Goal: Transaction & Acquisition: Purchase product/service

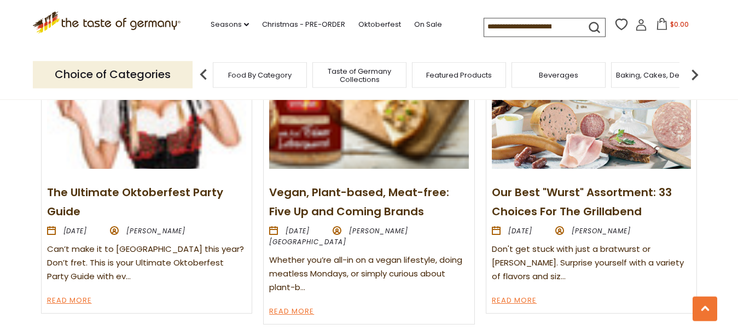
scroll to position [1283, 0]
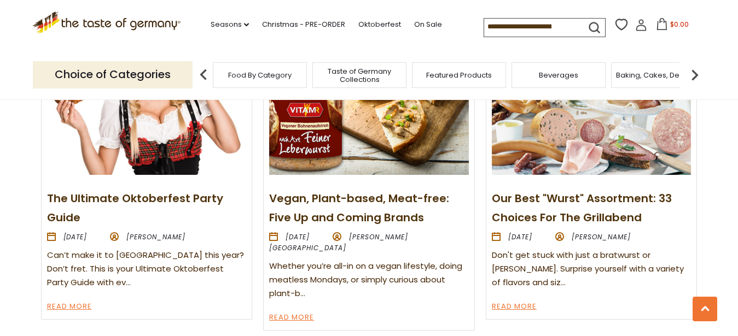
click at [555, 165] on img at bounding box center [591, 100] width 199 height 149
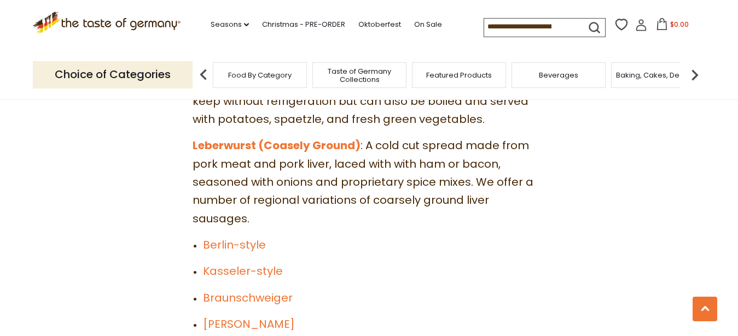
scroll to position [3402, 0]
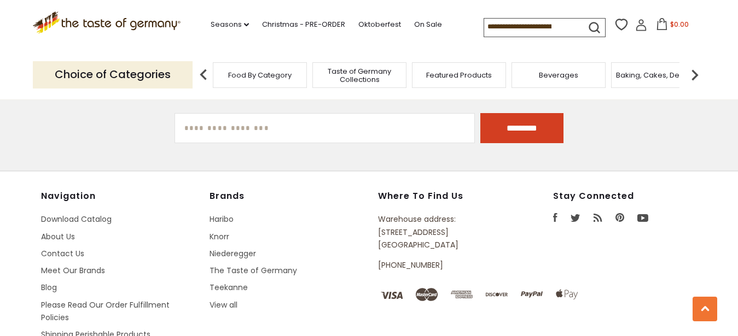
scroll to position [1394, 0]
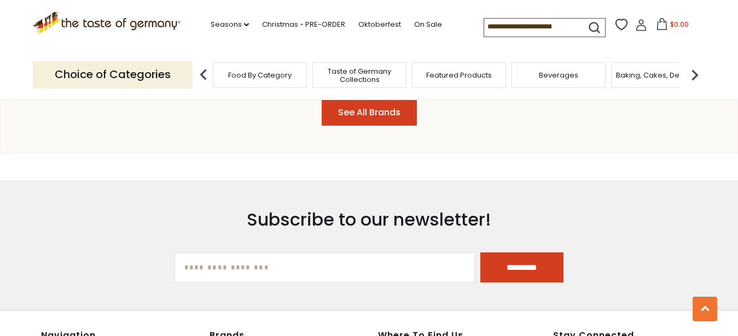
click at [691, 69] on img at bounding box center [695, 75] width 22 height 22
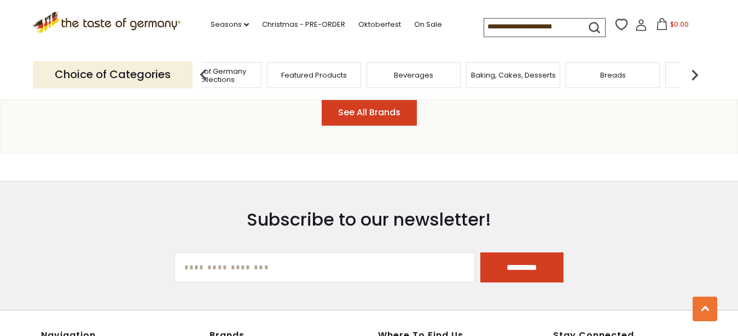
click at [691, 69] on img at bounding box center [695, 75] width 22 height 22
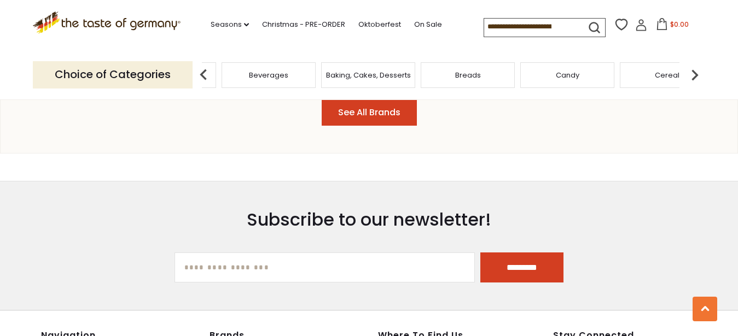
click at [691, 69] on img at bounding box center [695, 75] width 22 height 22
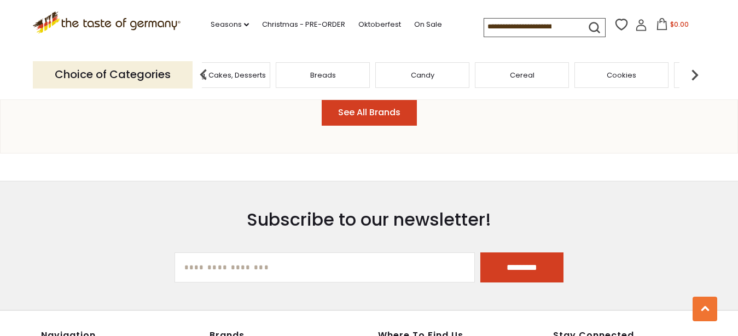
click at [691, 69] on img at bounding box center [695, 75] width 22 height 22
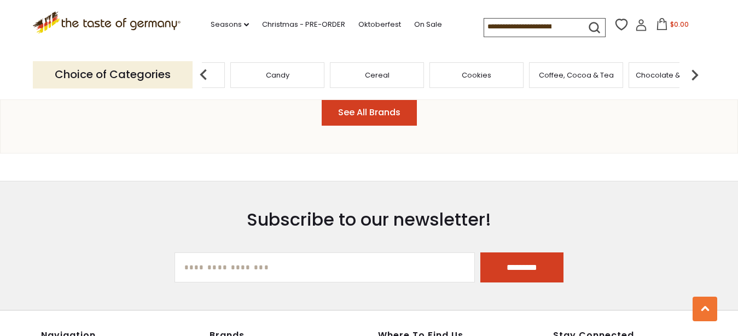
click at [691, 69] on img at bounding box center [695, 75] width 22 height 22
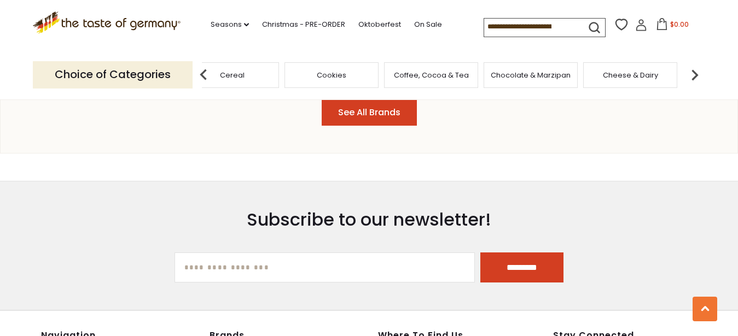
click at [691, 69] on img at bounding box center [695, 75] width 22 height 22
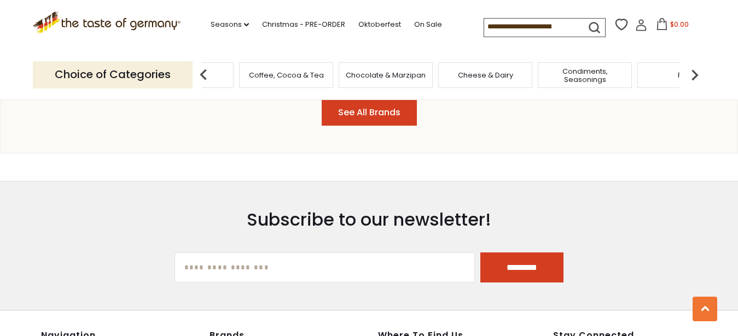
click at [691, 69] on img at bounding box center [695, 75] width 22 height 22
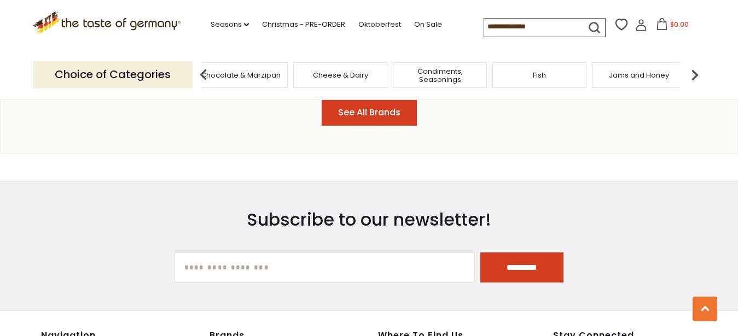
click at [691, 69] on img at bounding box center [695, 75] width 22 height 22
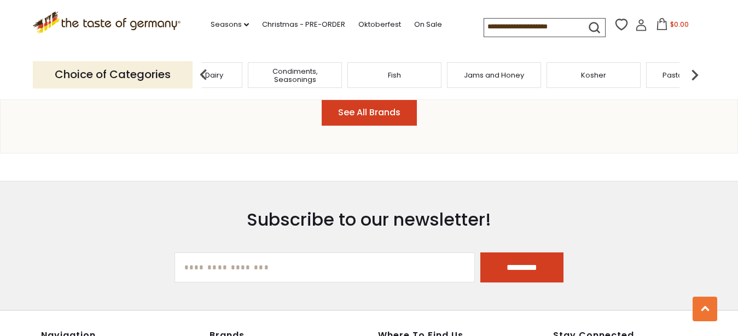
click at [691, 69] on img at bounding box center [695, 75] width 22 height 22
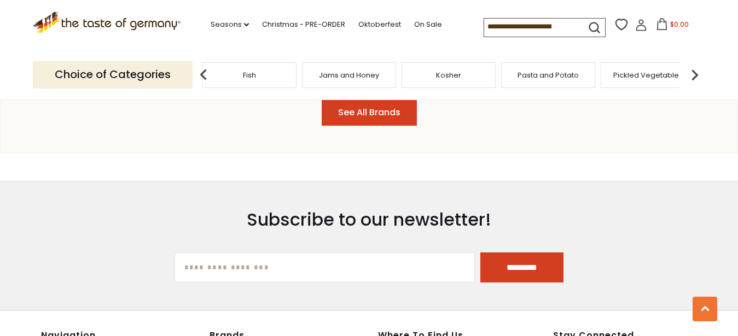
click at [691, 69] on img at bounding box center [695, 75] width 22 height 22
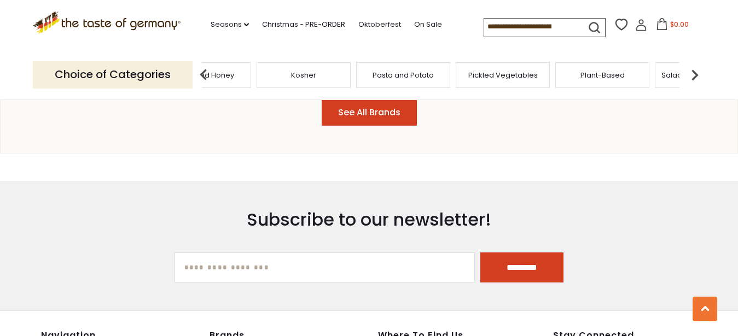
click at [691, 69] on img at bounding box center [695, 75] width 22 height 22
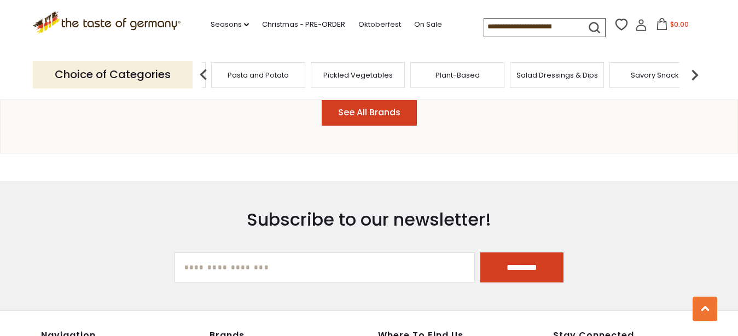
click at [691, 69] on img at bounding box center [695, 75] width 22 height 22
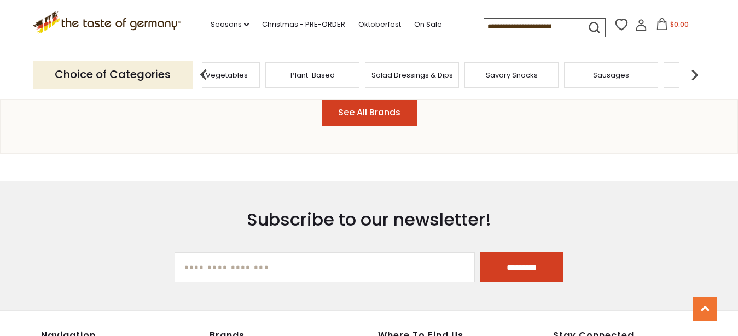
click at [691, 69] on img at bounding box center [695, 75] width 22 height 22
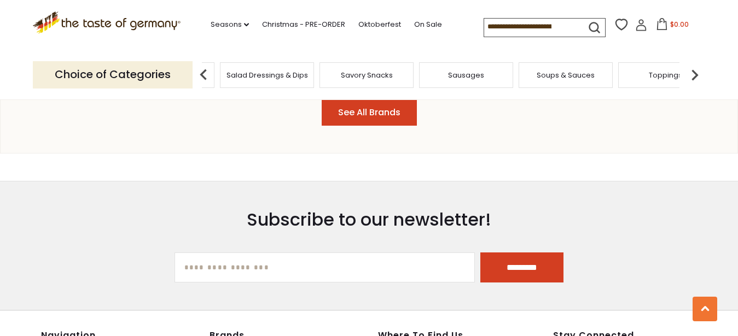
click at [482, 74] on span "Sausages" at bounding box center [466, 75] width 36 height 8
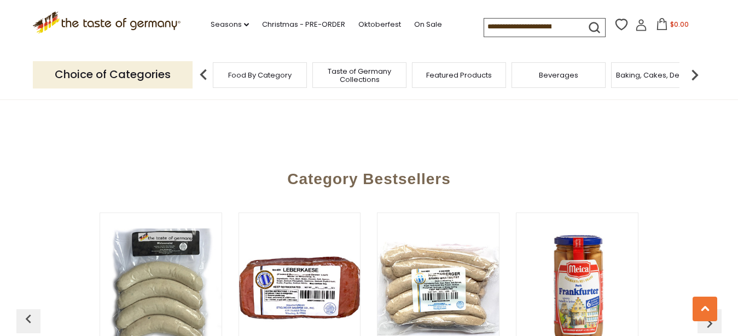
scroll to position [2900, 0]
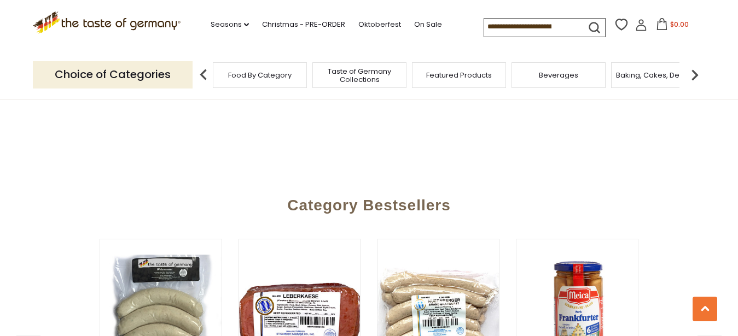
click at [323, 255] on img at bounding box center [299, 315] width 121 height 121
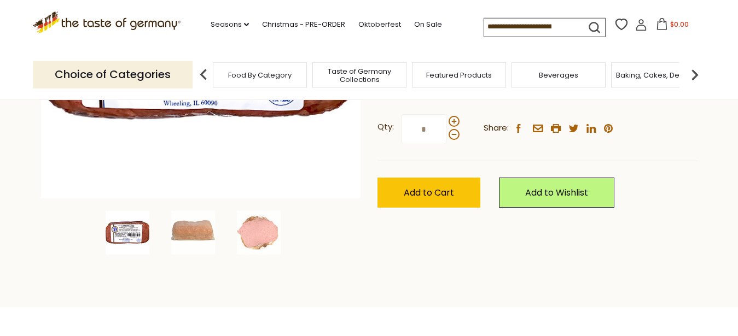
scroll to position [279, 0]
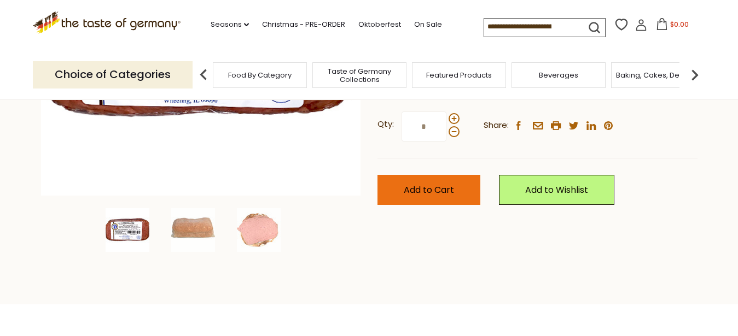
click at [448, 192] on span "Add to Cart" at bounding box center [429, 190] width 50 height 13
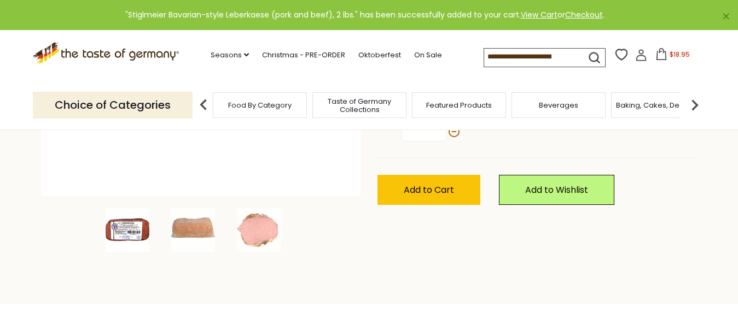
click at [669, 54] on span "$18.95" at bounding box center [679, 54] width 20 height 9
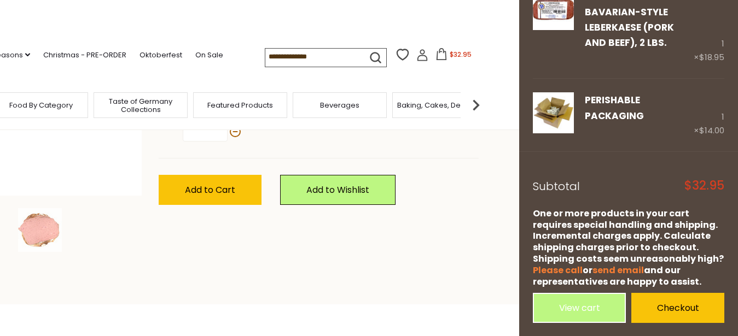
scroll to position [82, 0]
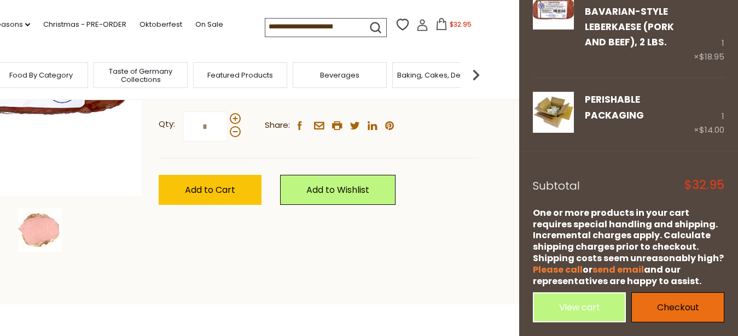
click at [649, 306] on link "Checkout" at bounding box center [677, 308] width 93 height 30
